Goal: Book appointment/travel/reservation

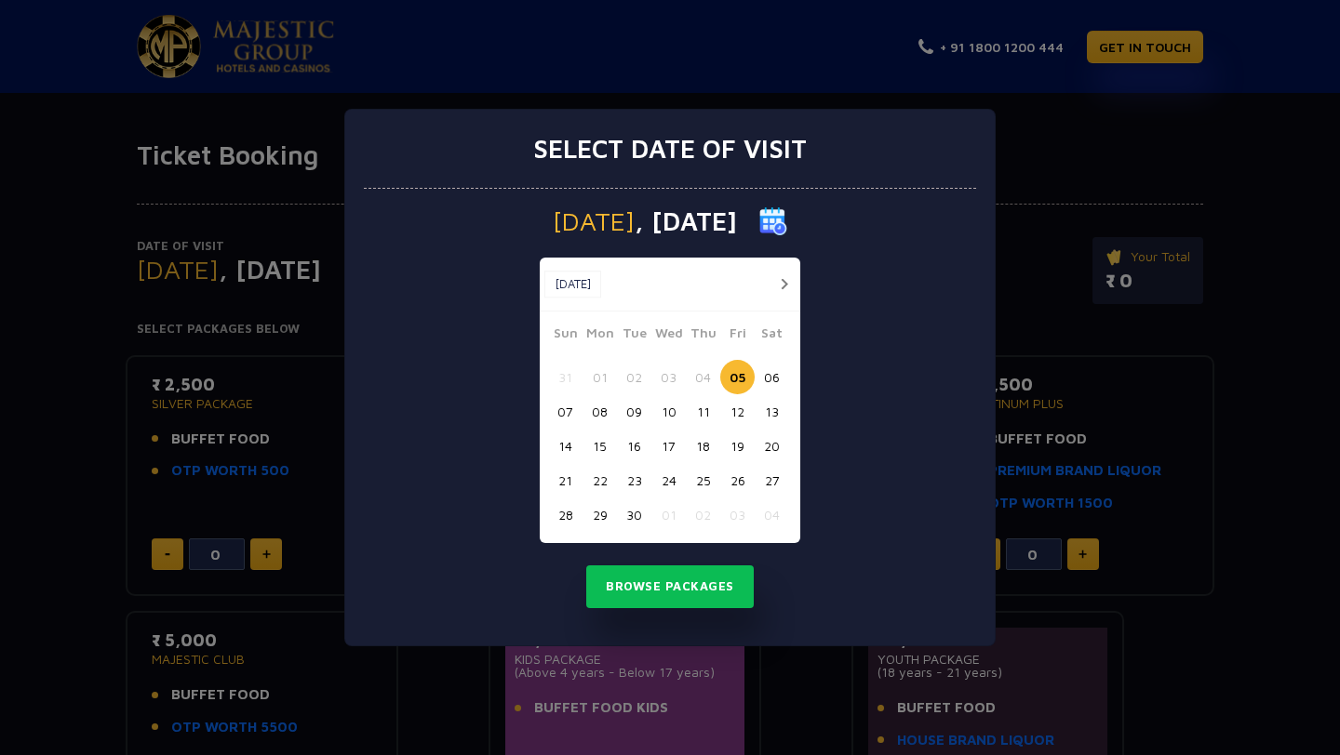
click at [782, 279] on button "button" at bounding box center [783, 284] width 23 height 23
click at [735, 376] on button "03" at bounding box center [737, 377] width 34 height 34
click at [654, 583] on button "Browse Packages" at bounding box center [669, 587] width 167 height 43
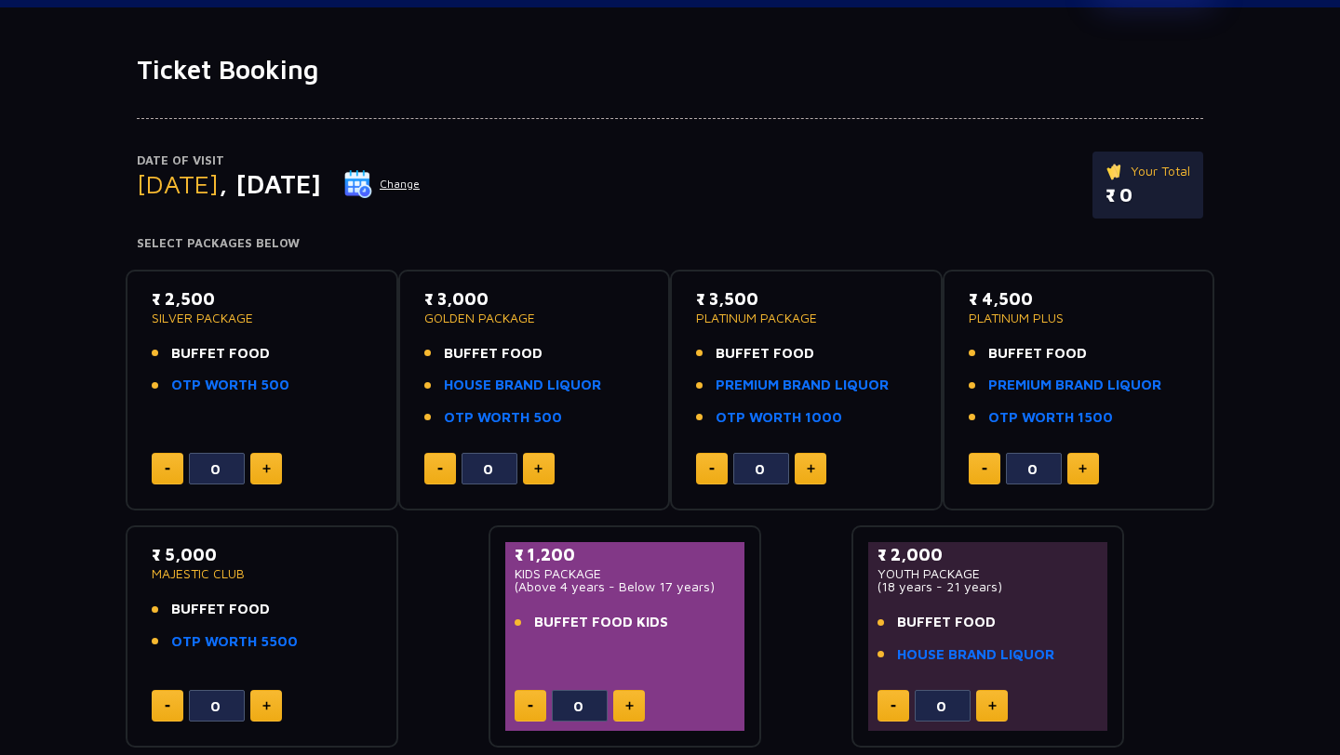
scroll to position [88, 0]
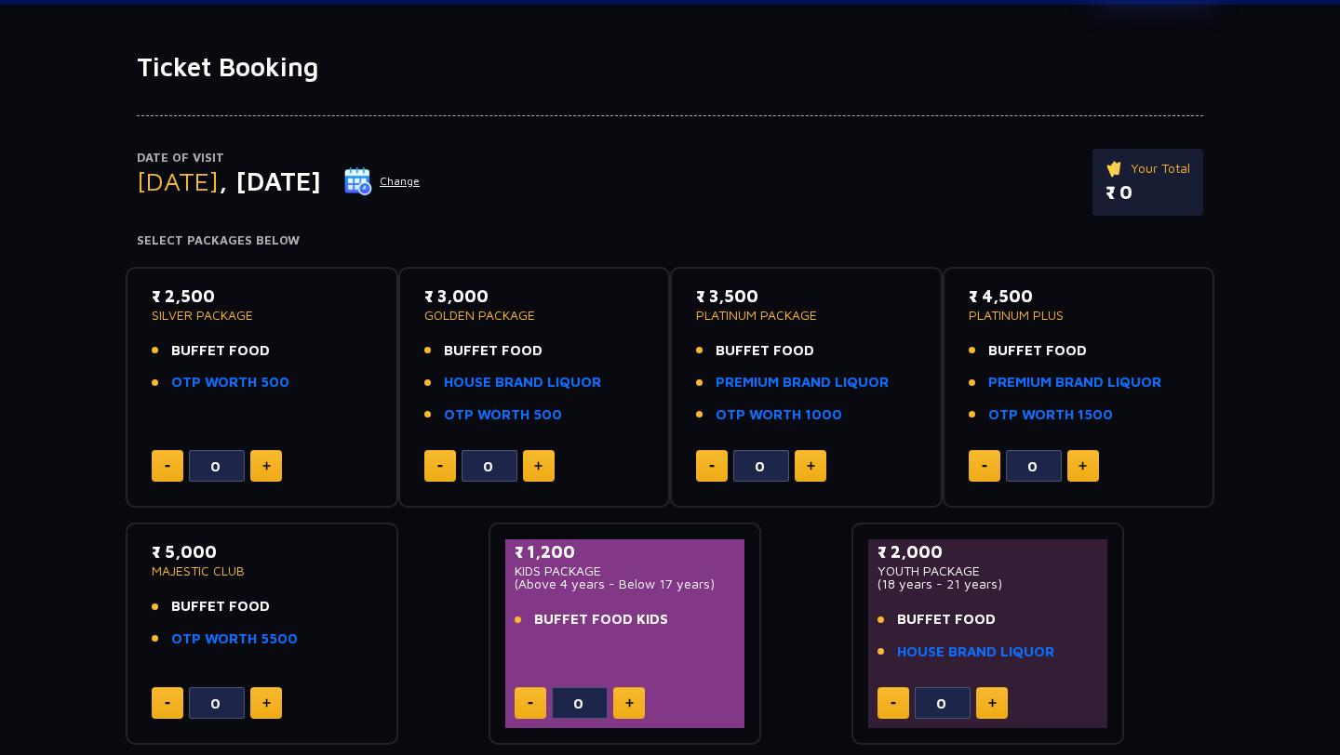
drag, startPoint x: 715, startPoint y: 347, endPoint x: 849, endPoint y: 425, distance: 155.1
click at [849, 425] on div "₹ 3,500 PLATINUM PACKAGE BUFFET FOOD PREMIUM BRAND LIQUOR OTP WORTH 1000" at bounding box center [806, 361] width 220 height 154
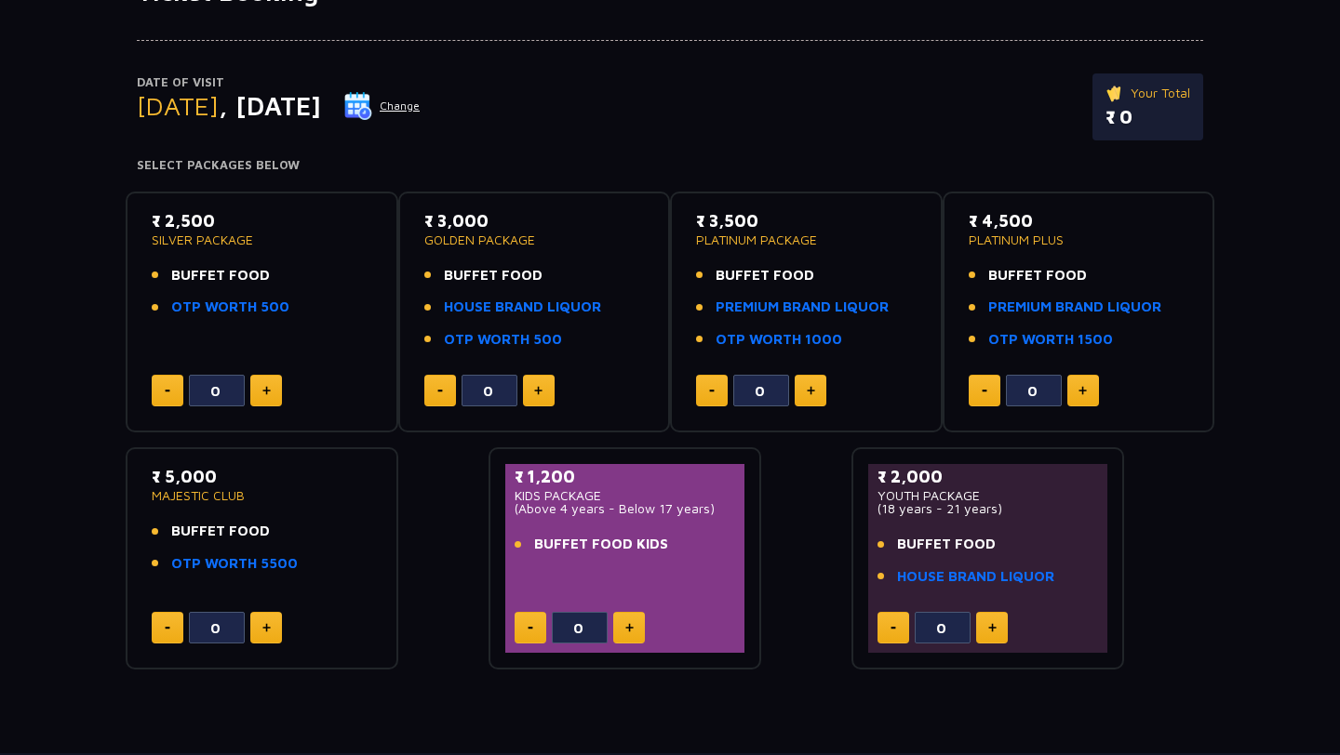
scroll to position [162, 0]
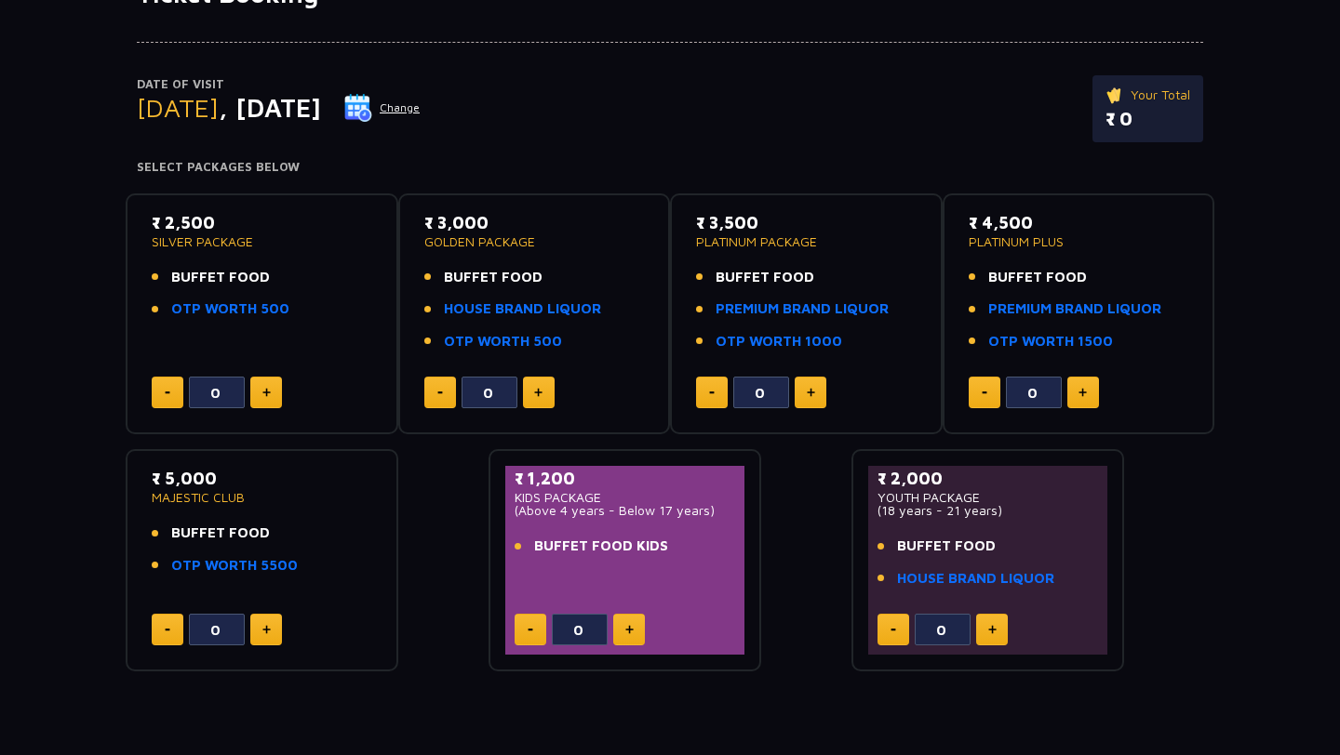
drag, startPoint x: 297, startPoint y: 315, endPoint x: 120, endPoint y: 195, distance: 213.7
click at [120, 195] on div "Date of Visit [DATE] Change Your Total ₹ 0 Select Packages Below ₹ 2,500 SILVER…" at bounding box center [670, 340] width 1340 height 663
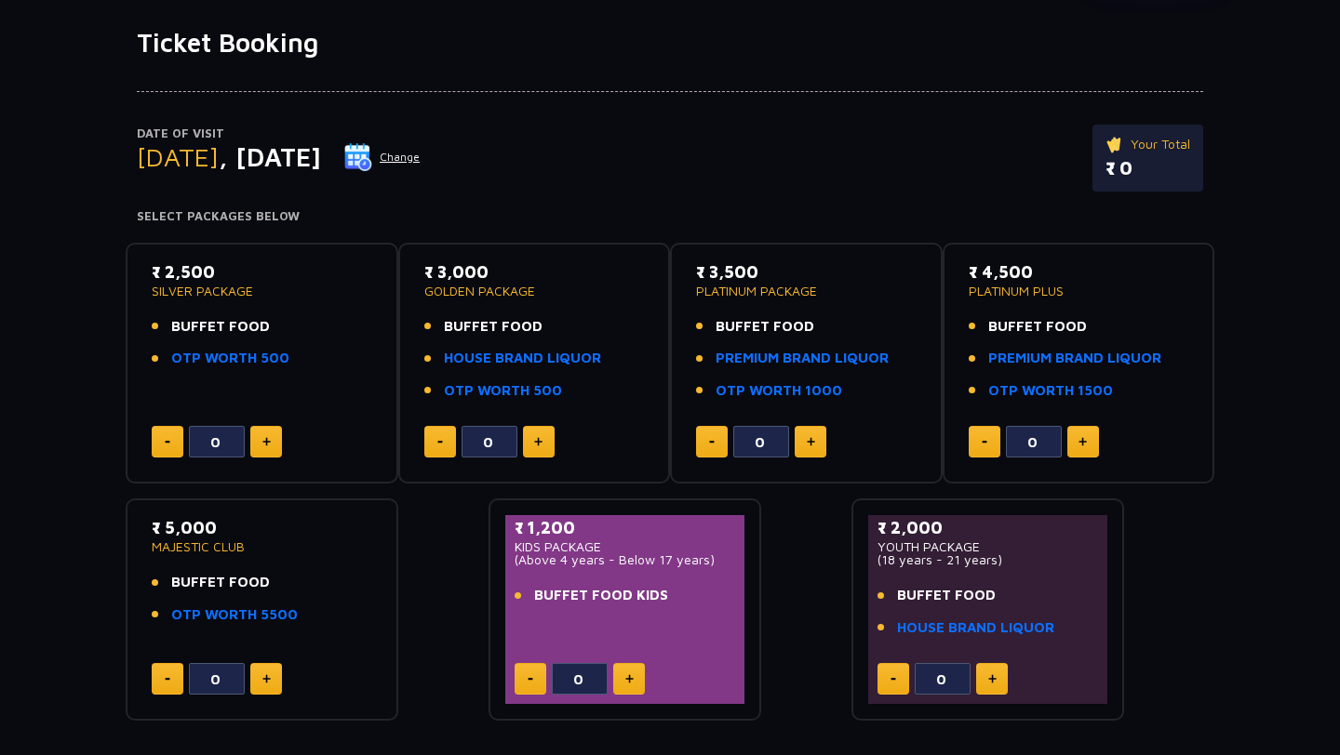
scroll to position [0, 0]
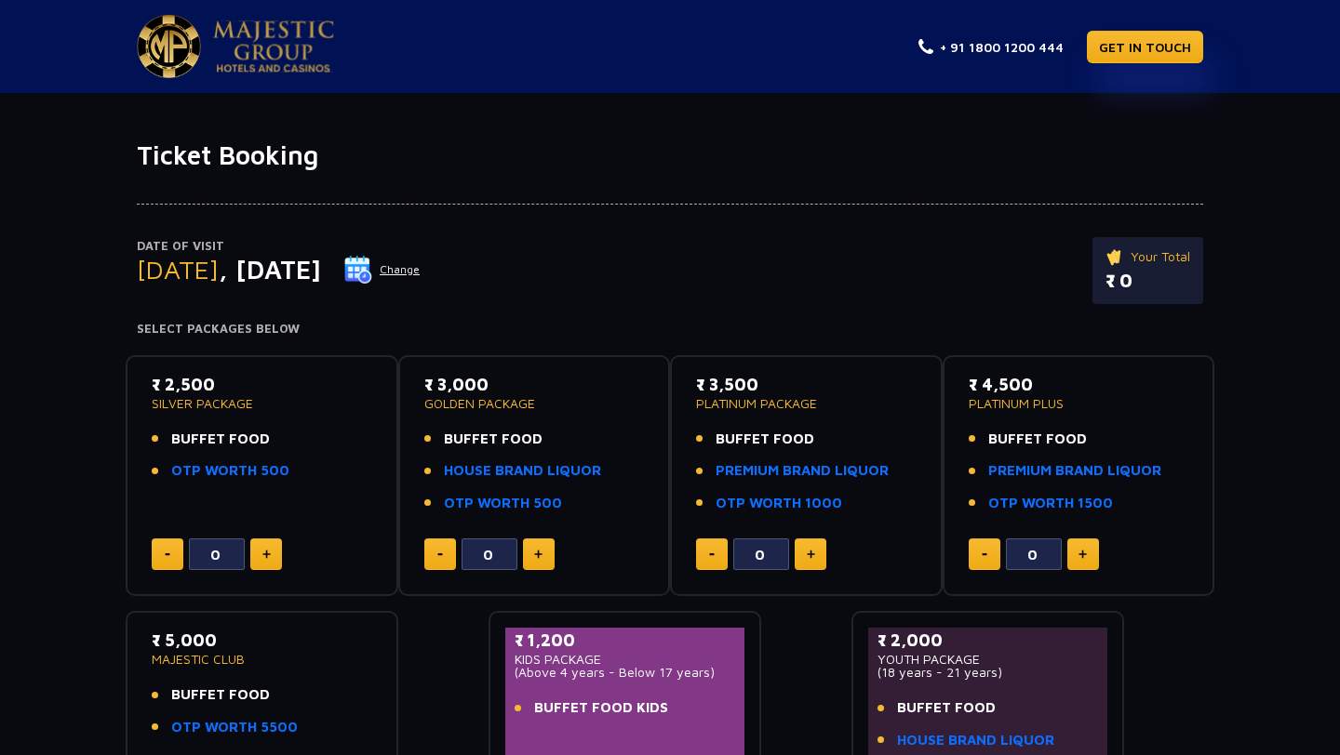
click at [296, 439] on li "BUFFET FOOD" at bounding box center [262, 439] width 220 height 21
click at [190, 399] on p "SILVER PACKAGE" at bounding box center [262, 403] width 220 height 13
